Goal: Communication & Community: Answer question/provide support

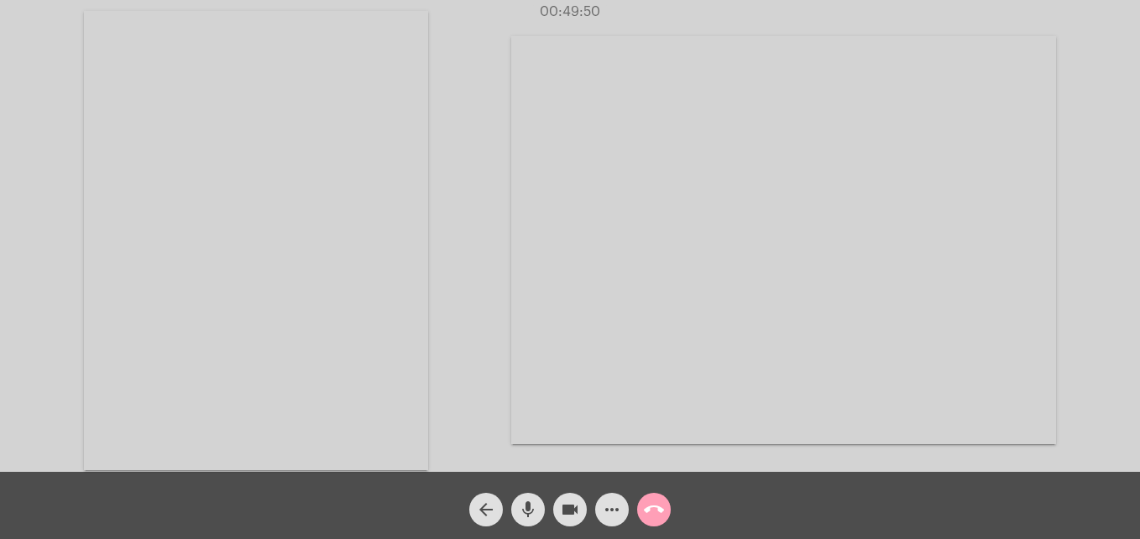
click at [656, 512] on mat-icon "call_end" at bounding box center [654, 509] width 20 height 20
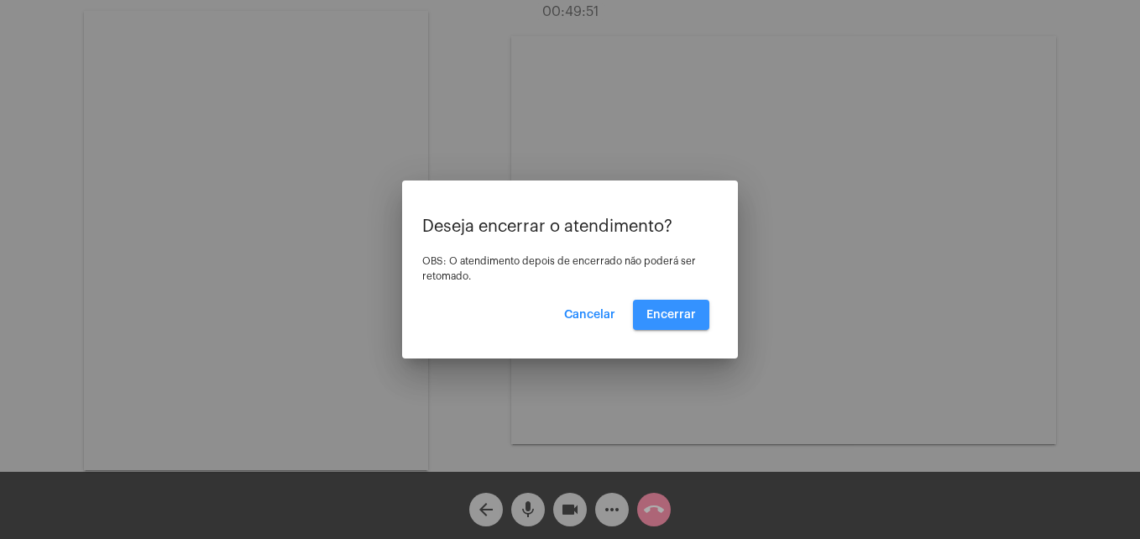
click at [681, 326] on button "Encerrar" at bounding box center [671, 315] width 76 height 30
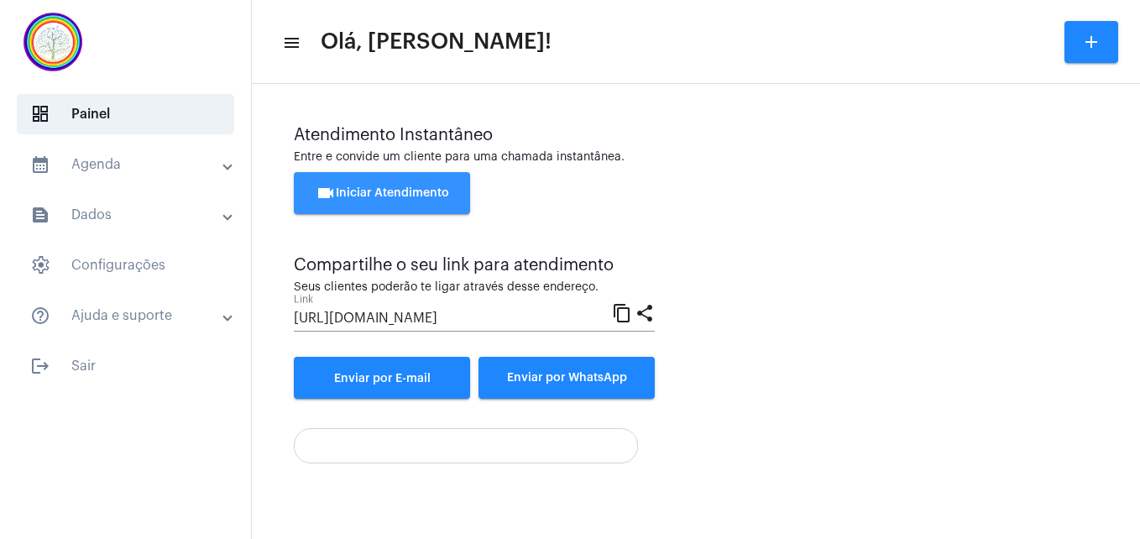
click at [412, 193] on span "videocam Iniciar Atendimento" at bounding box center [382, 193] width 133 height 12
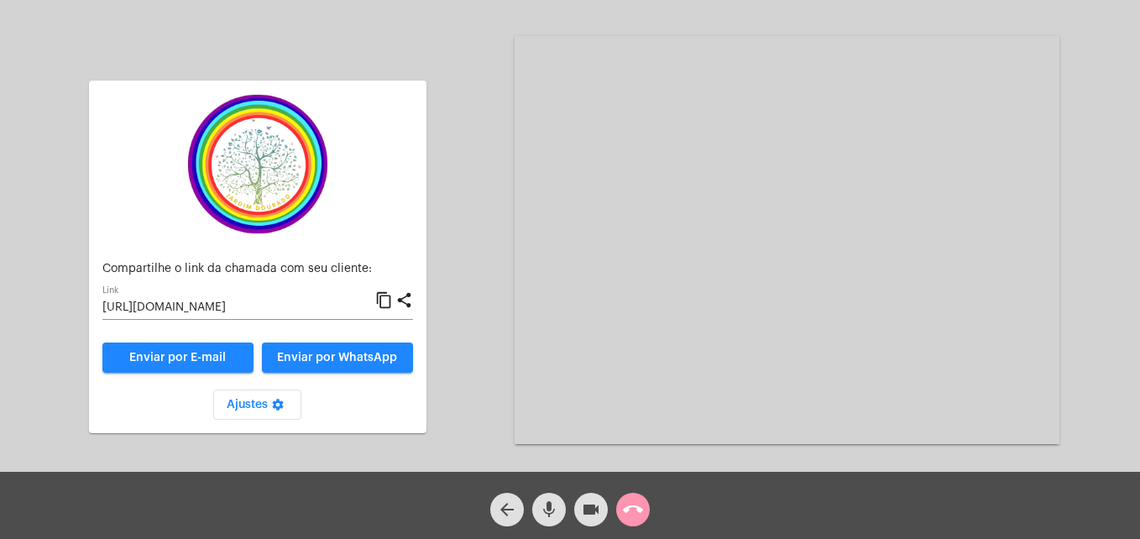
click at [384, 302] on mat-icon "content_copy" at bounding box center [384, 300] width 18 height 20
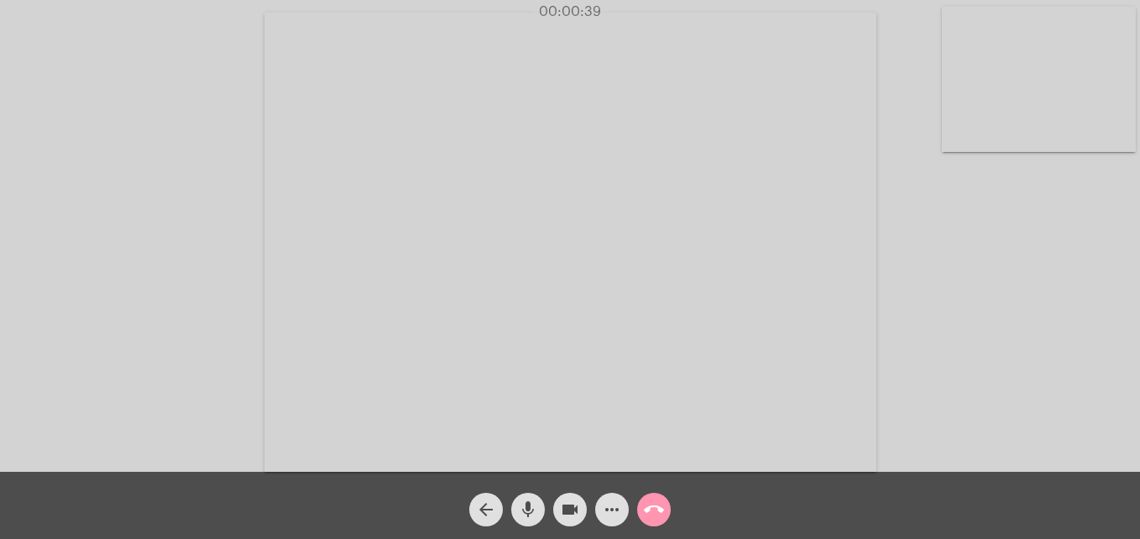
click at [957, 130] on video at bounding box center [1039, 79] width 194 height 145
click at [451, 446] on video at bounding box center [722, 240] width 612 height 459
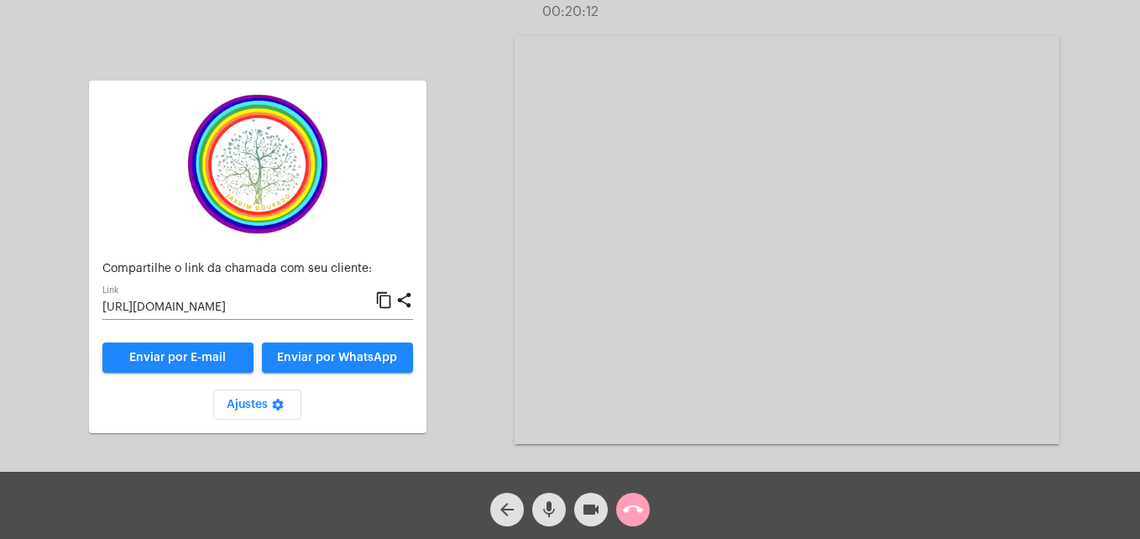
click at [633, 509] on mat-icon "call_end" at bounding box center [633, 509] width 20 height 20
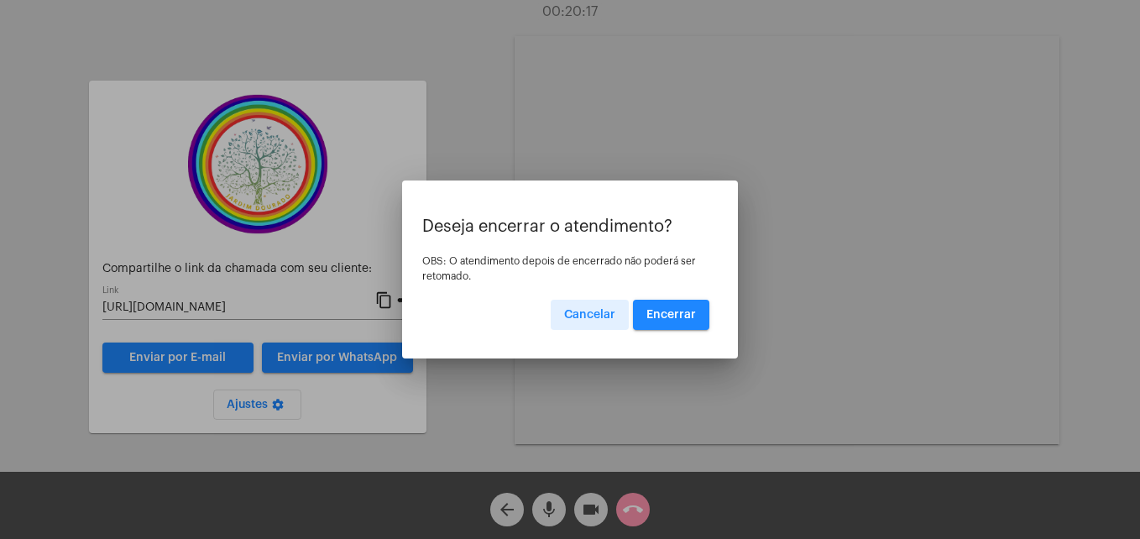
click at [679, 320] on span "Encerrar" at bounding box center [671, 315] width 50 height 12
